Goal: Navigation & Orientation: Find specific page/section

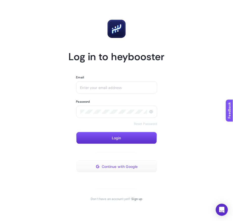
click at [121, 169] on button "Continue with Google" at bounding box center [116, 166] width 81 height 12
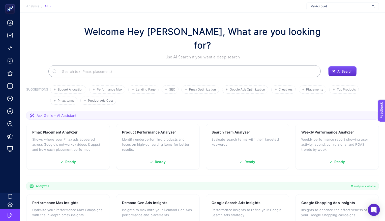
click at [233, 8] on span "My Account" at bounding box center [340, 6] width 59 height 4
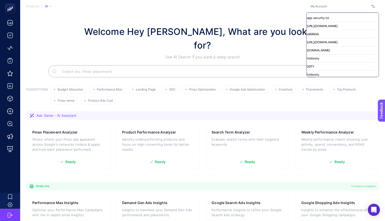
drag, startPoint x: 378, startPoint y: 69, endPoint x: 377, endPoint y: 90, distance: 21.0
click at [233, 90] on section "Analysis / All My Account Hızlıçeviri Geschenkelampe1 egirişim ShiftDelete.Net …" at bounding box center [202, 175] width 365 height 350
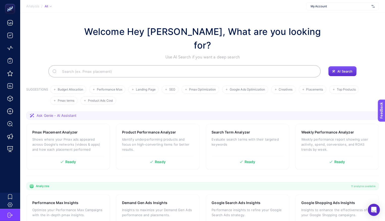
click at [233, 93] on section "Welcome Hey Booster, What are you looking for? Use AI Search if you want a deep…" at bounding box center [202, 181] width 365 height 337
